Goal: Task Accomplishment & Management: Manage account settings

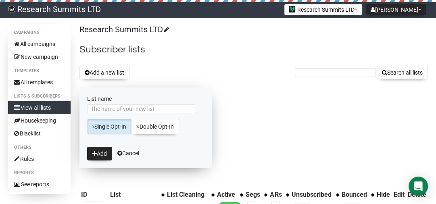
click at [141, 110] on input "List name" at bounding box center [141, 109] width 109 height 9
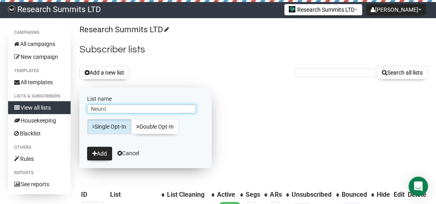
click at [115, 110] on input "Neuro" at bounding box center [141, 109] width 109 height 9
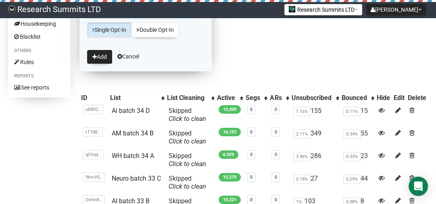
scroll to position [65, 0]
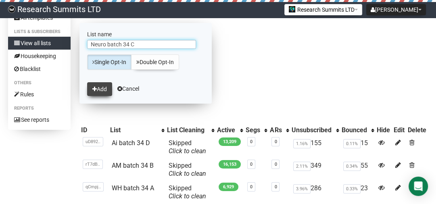
type input "Neuro batch 34 C"
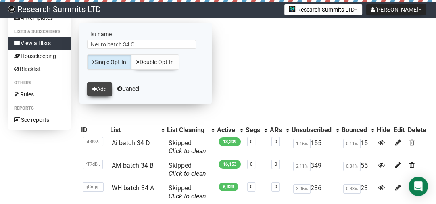
click at [98, 90] on button "Add" at bounding box center [99, 89] width 25 height 14
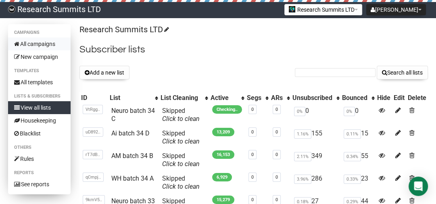
click at [42, 46] on link "All campaigns" at bounding box center [39, 44] width 63 height 13
